Goal: Task Accomplishment & Management: Manage account settings

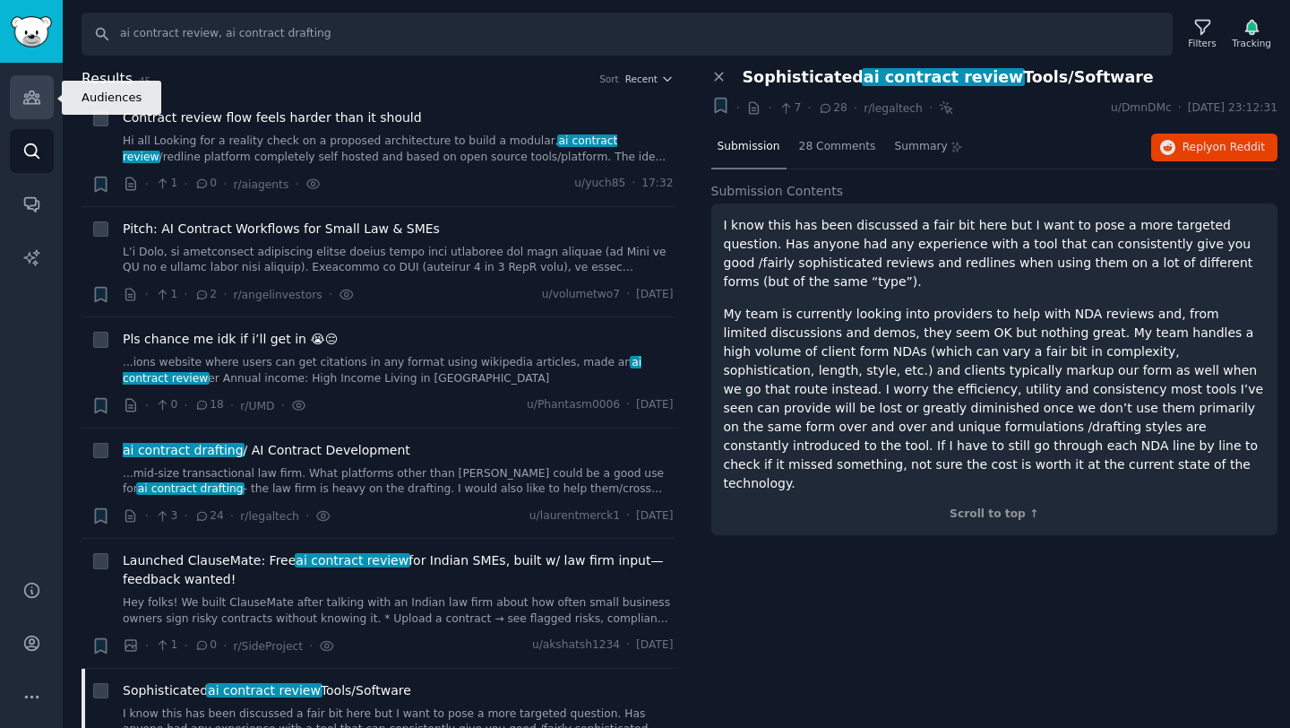
click at [40, 79] on link "Audiences" at bounding box center [32, 97] width 44 height 44
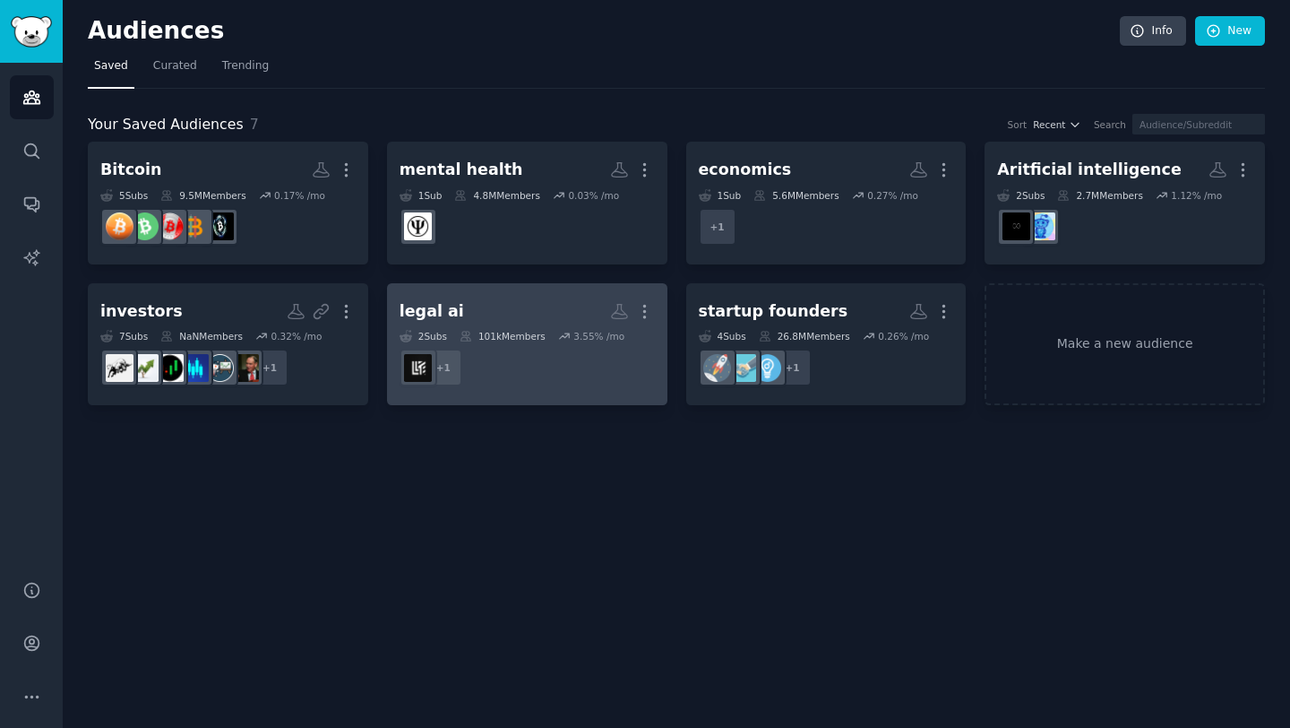
click at [492, 310] on h2 "legal ai More" at bounding box center [527, 311] width 255 height 31
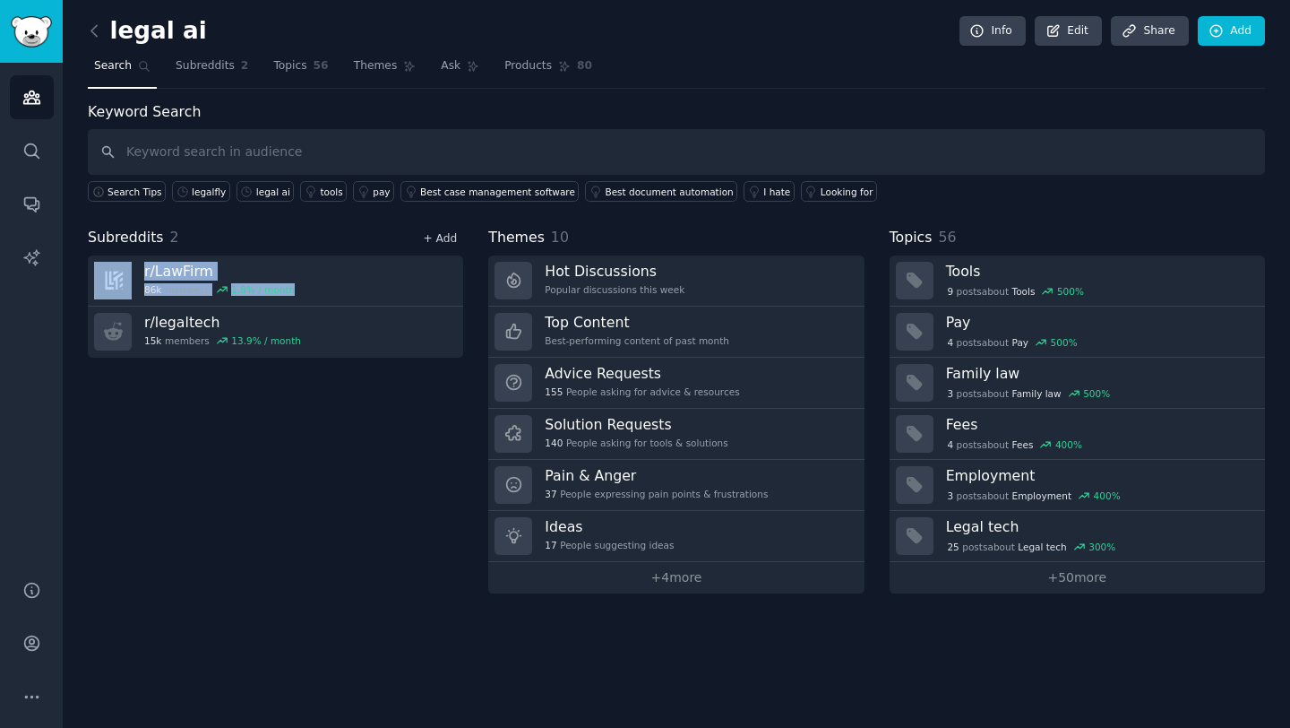
click at [440, 236] on link "+ Add" at bounding box center [440, 238] width 34 height 13
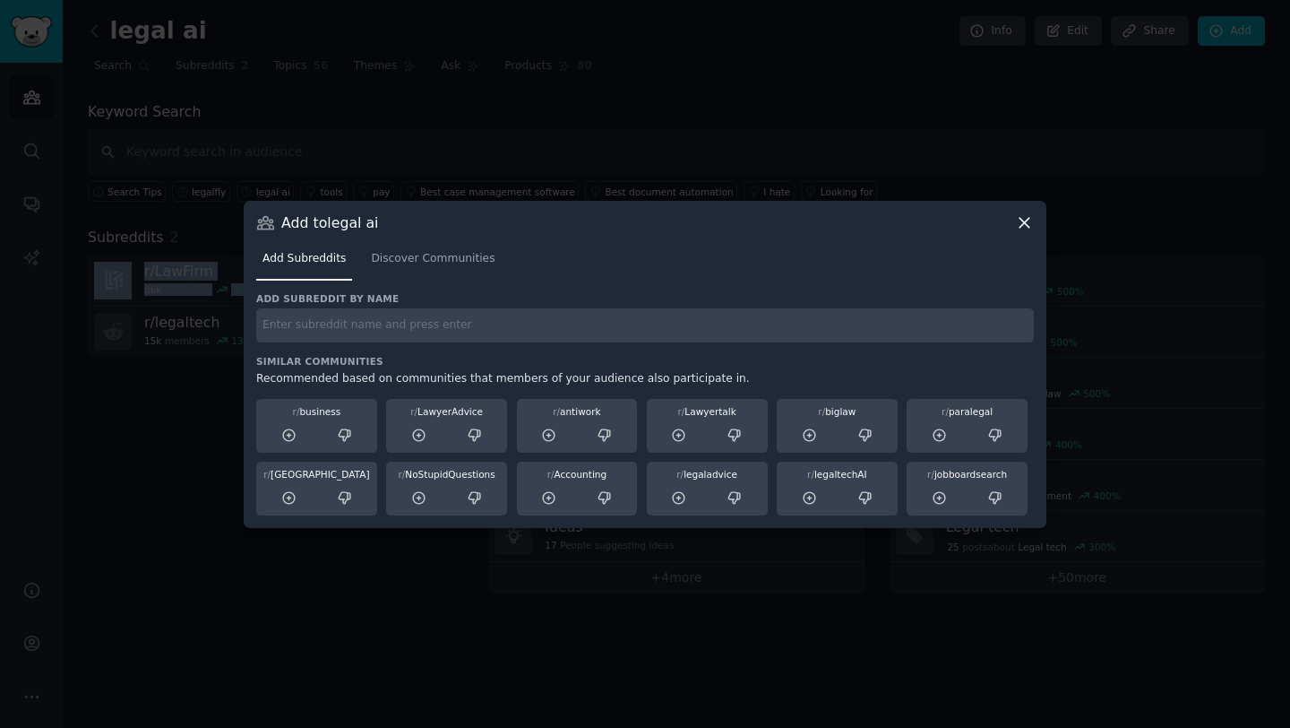
click at [1016, 219] on icon at bounding box center [1024, 222] width 19 height 19
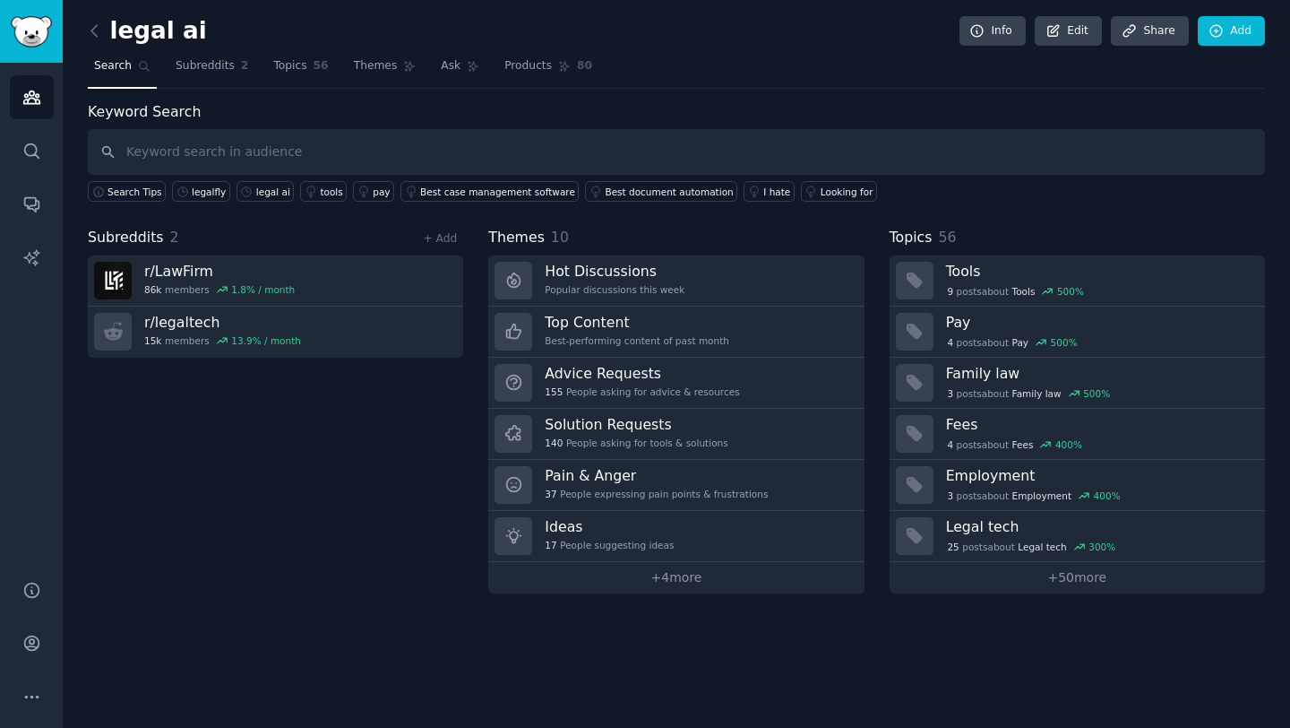
click at [949, 191] on div "Search Tips legalfly legal ai tools pay Best case management software Best docu…" at bounding box center [676, 188] width 1177 height 27
